Goal: Transaction & Acquisition: Purchase product/service

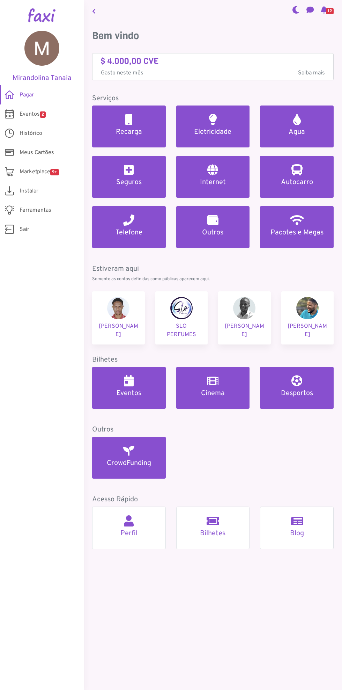
scroll to position [9, 0]
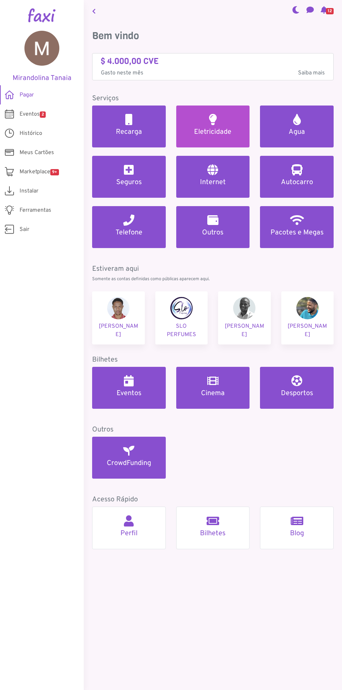
click at [219, 128] on h5 "Eletricidade" at bounding box center [213, 132] width 57 height 8
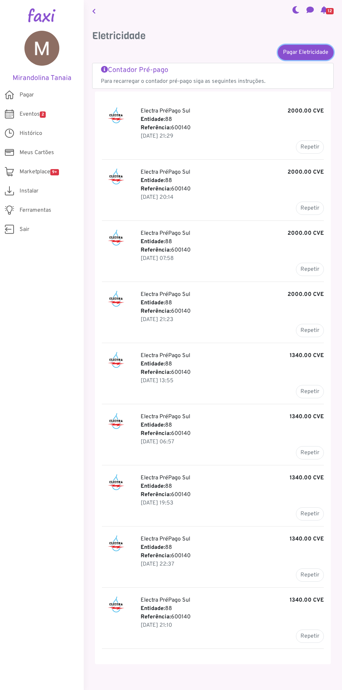
click at [310, 45] on link "Pagar Eletricidade" at bounding box center [306, 52] width 56 height 15
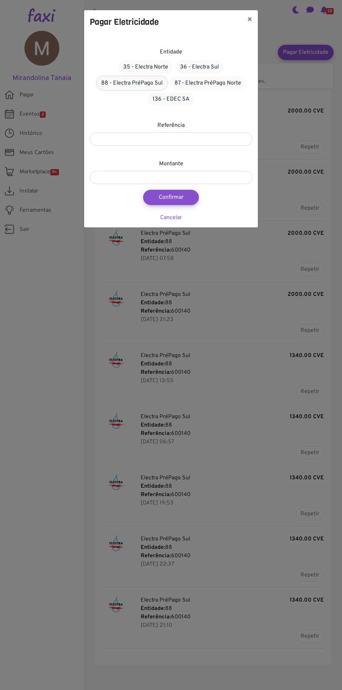
click at [125, 82] on link "88 - Electra PréPago Sul" at bounding box center [132, 82] width 71 height 13
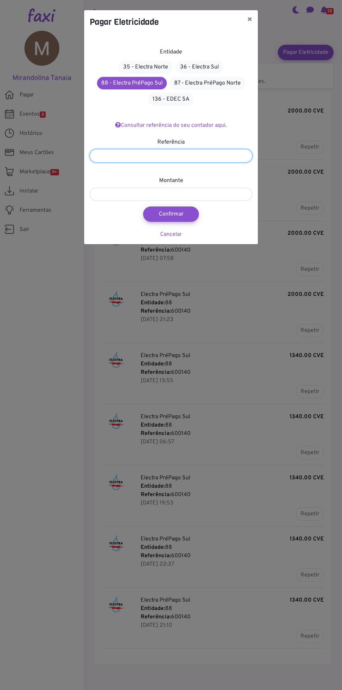
click at [125, 156] on input "number" at bounding box center [171, 155] width 163 height 13
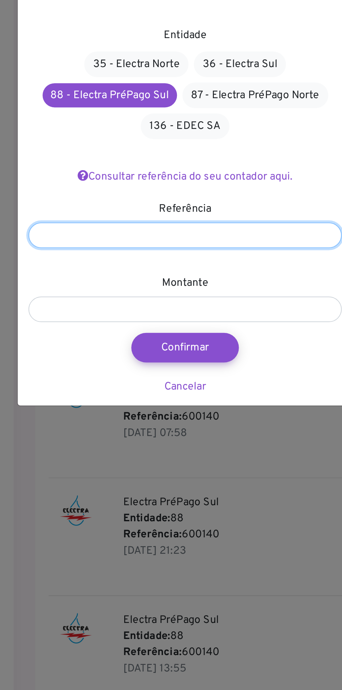
type input "******"
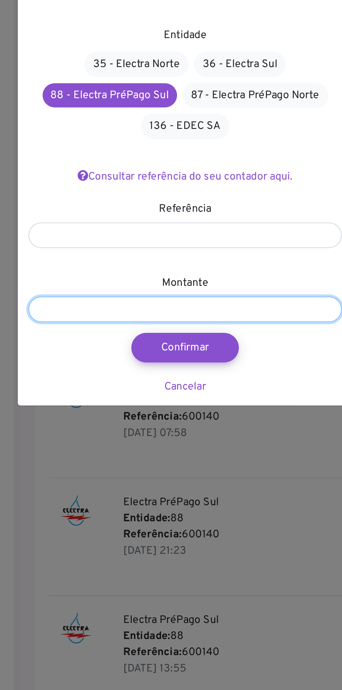
click at [123, 194] on input "number" at bounding box center [172, 194] width 163 height 13
type input "*"
type input "***"
type input "****"
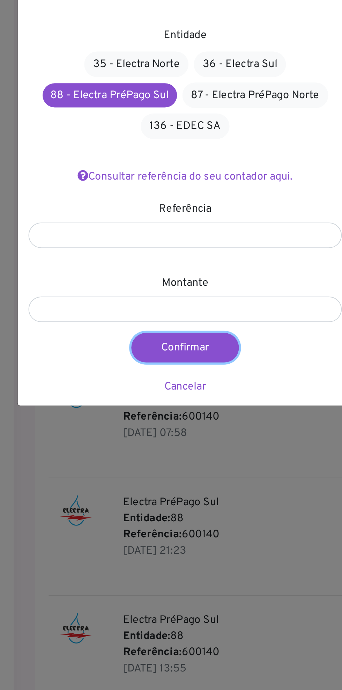
click at [169, 211] on button "Confirmar" at bounding box center [173, 213] width 56 height 15
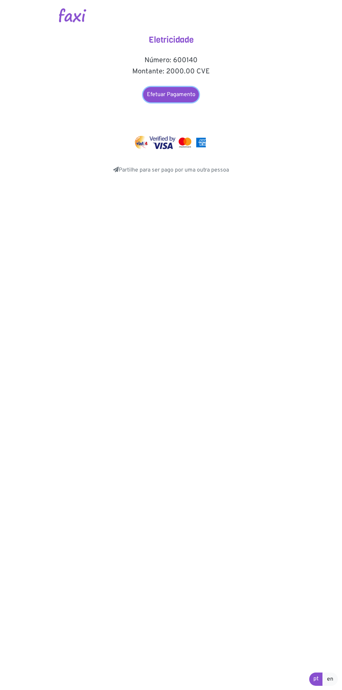
click at [168, 99] on link "Efetuar Pagamento" at bounding box center [171, 94] width 56 height 15
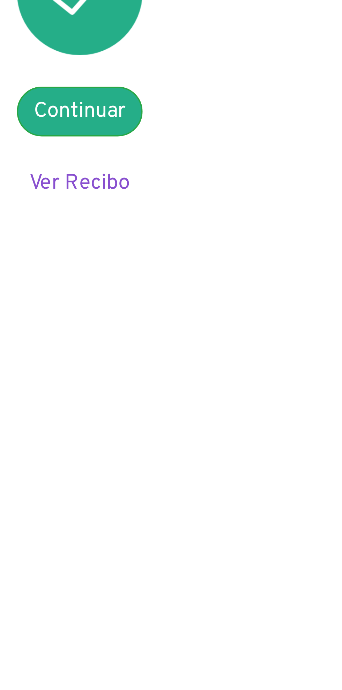
click at [173, 126] on link "Ver Recibo" at bounding box center [171, 123] width 27 height 7
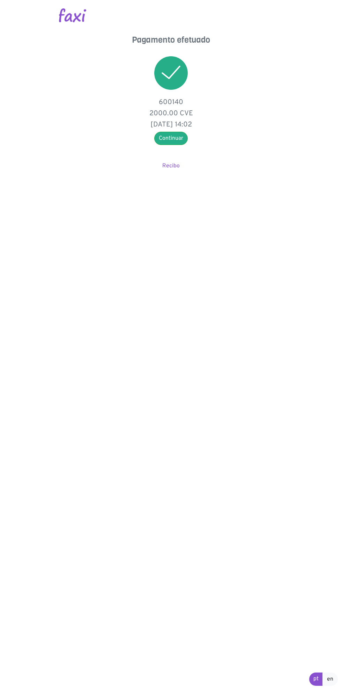
click at [340, 0] on body "Pagamento efetuado 600140 2000.00 CVE 27 Aug 2025, 14:02 Continuar Recibo pt en" at bounding box center [171, 95] width 342 height 191
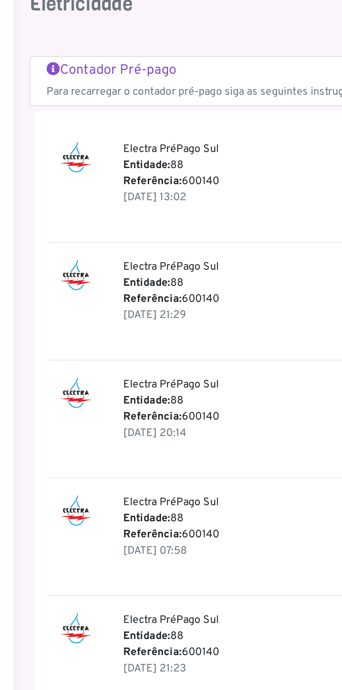
click at [226, 236] on p "Electra PréPago Sul 2000.00 CVE" at bounding box center [232, 233] width 183 height 8
click at [166, 241] on p "Entidade: 88" at bounding box center [232, 241] width 183 height 8
